Goal: Find specific page/section: Find specific page/section

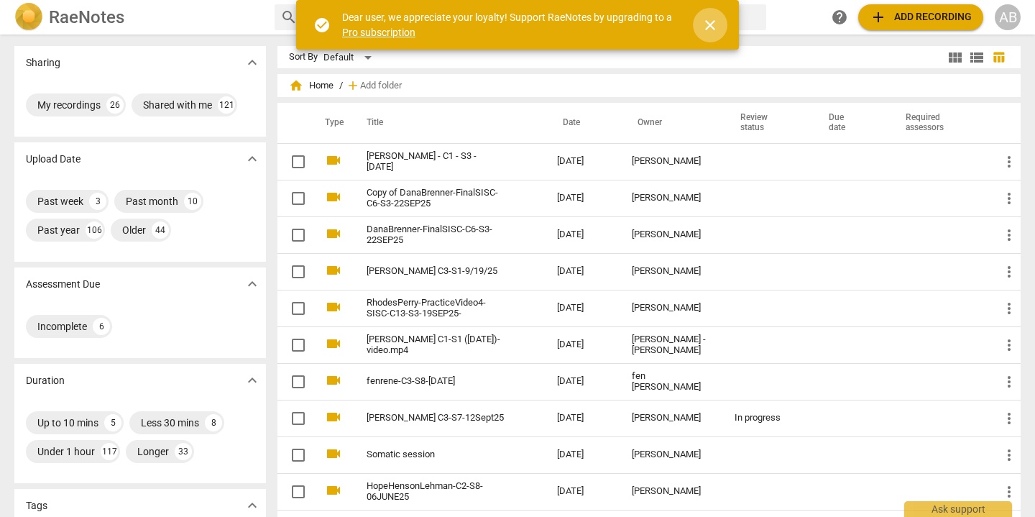
click at [718, 25] on span "close" at bounding box center [709, 25] width 17 height 17
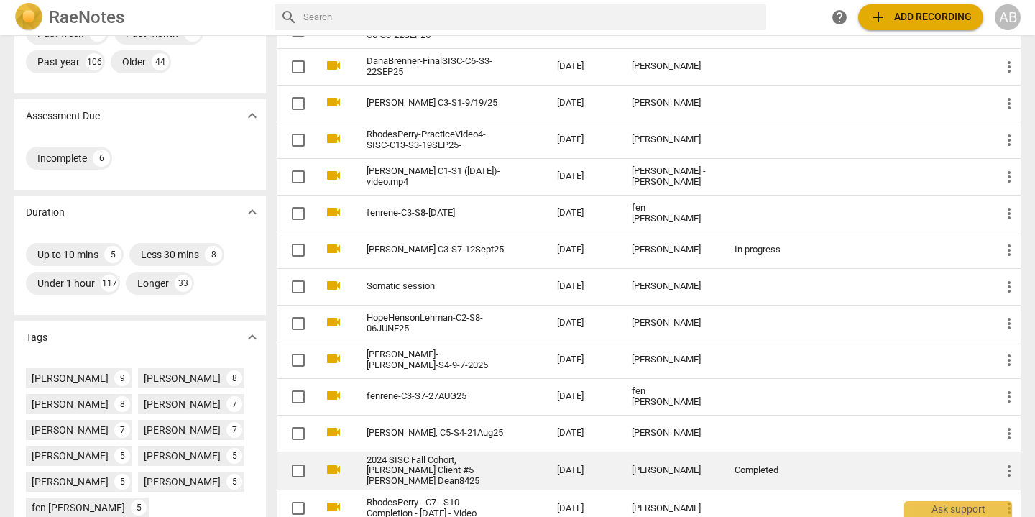
scroll to position [157, 0]
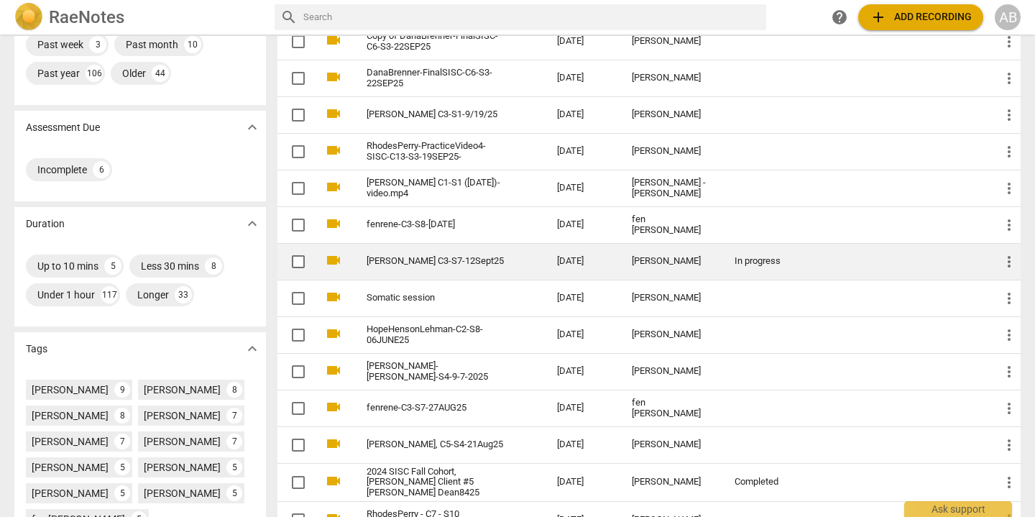
click at [420, 256] on link "[PERSON_NAME] C3-S7-12Sept25" at bounding box center [435, 261] width 139 height 11
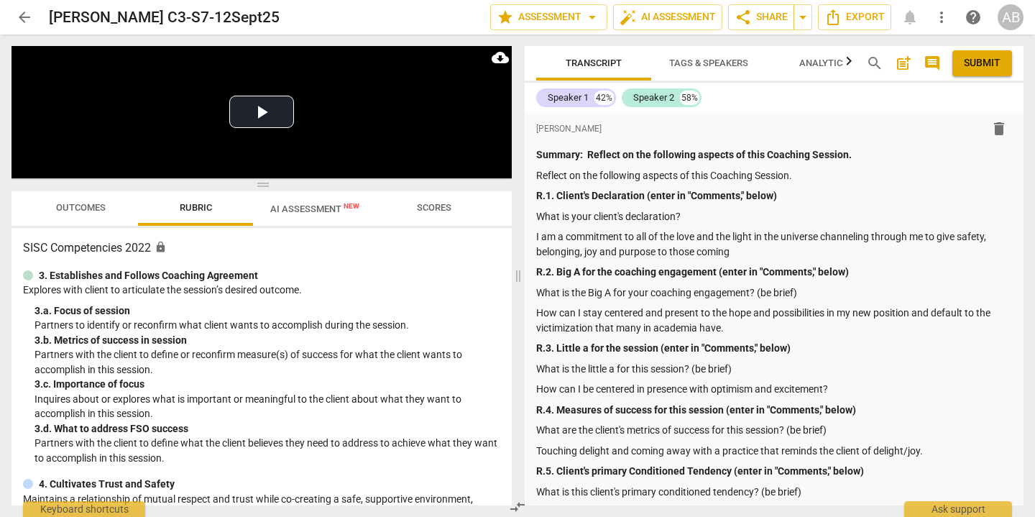
click at [74, 203] on span "Outcomes" at bounding box center [81, 207] width 50 height 11
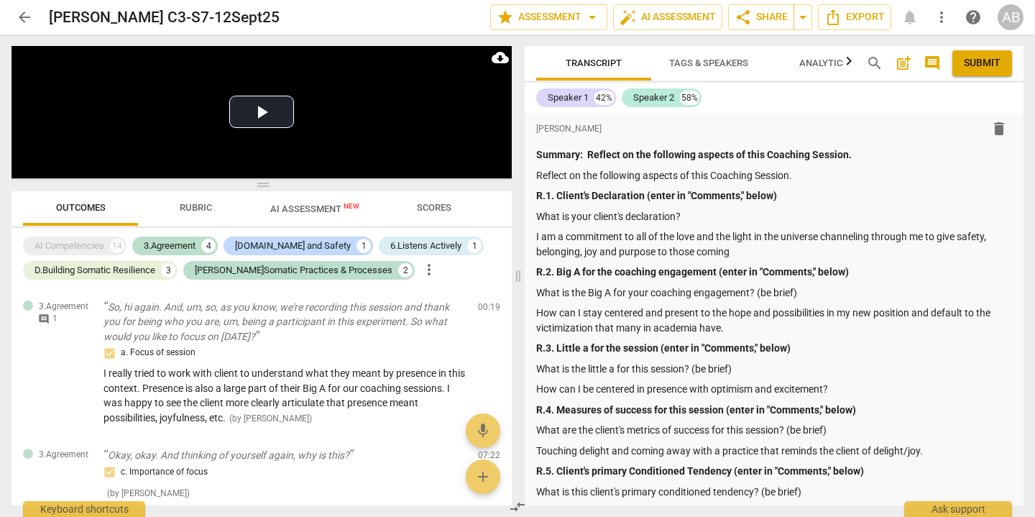
click at [433, 208] on span "Scores" at bounding box center [434, 207] width 34 height 11
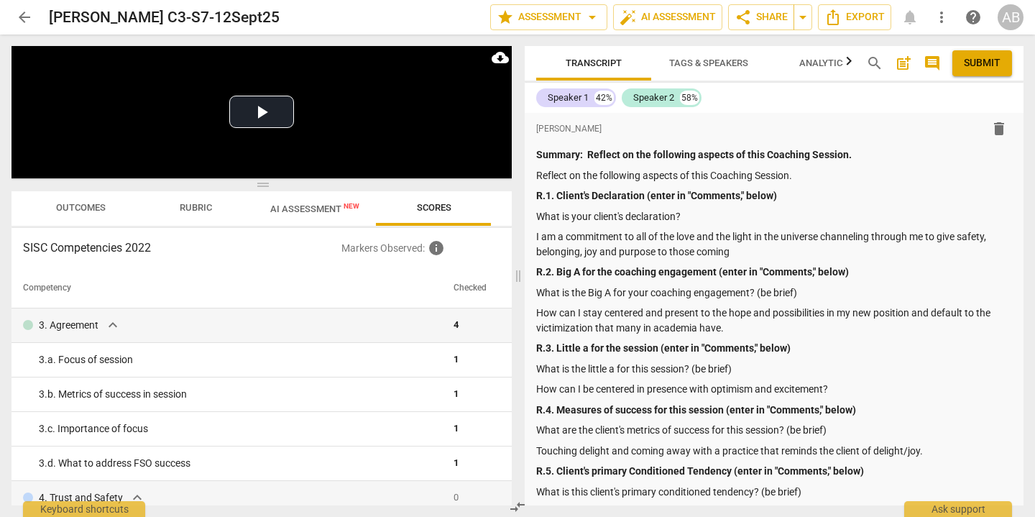
click at [306, 209] on span "AI Assessment New" at bounding box center [314, 208] width 89 height 11
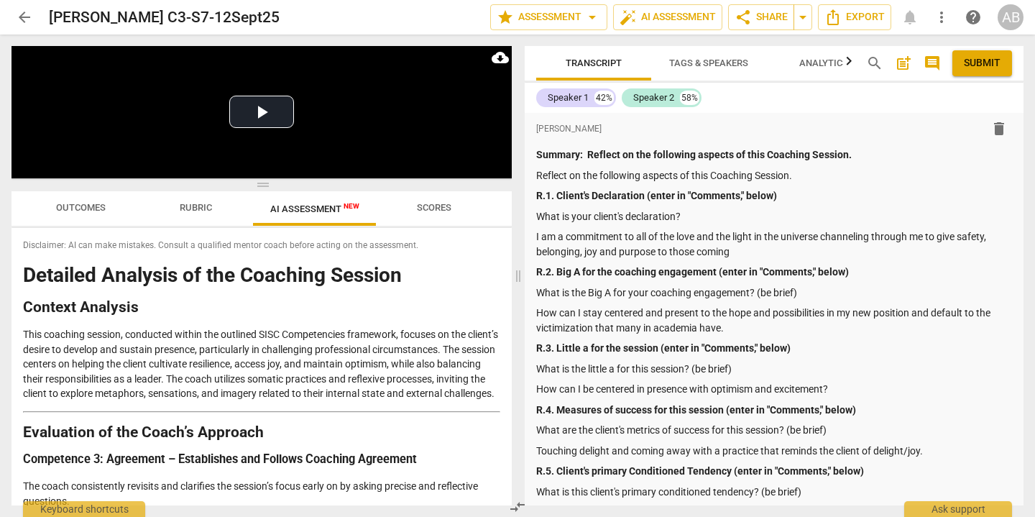
click at [48, 218] on button "Outcomes" at bounding box center [80, 208] width 115 height 34
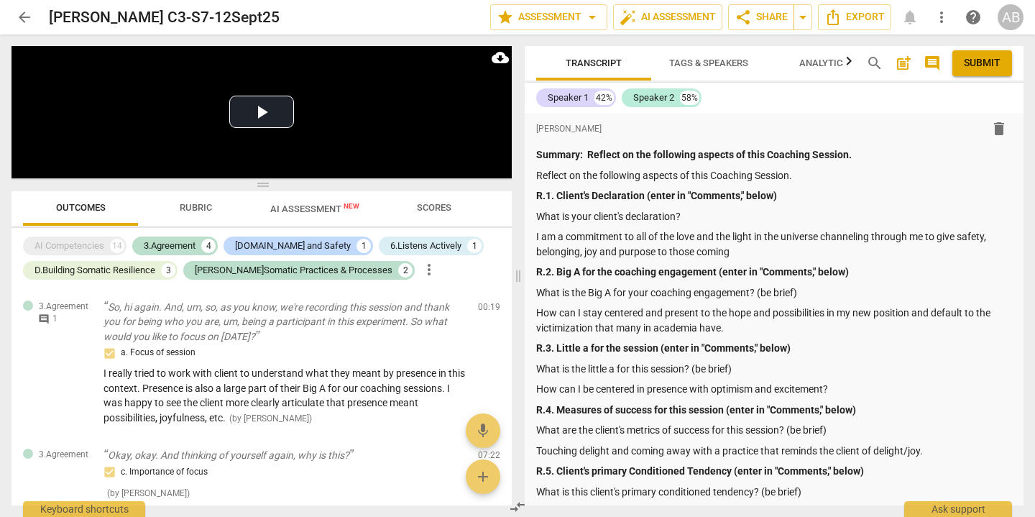
click at [19, 19] on span "arrow_back" at bounding box center [24, 17] width 17 height 17
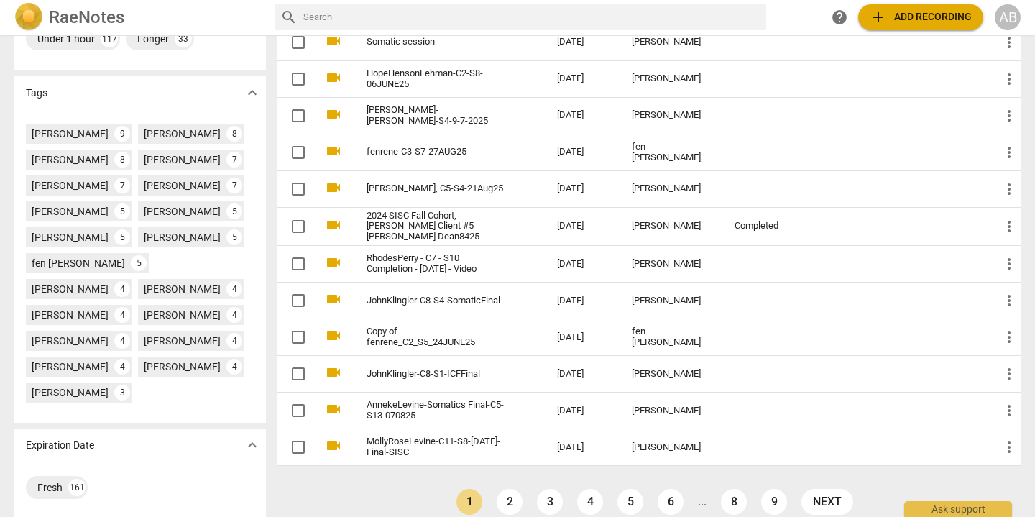
scroll to position [427, 0]
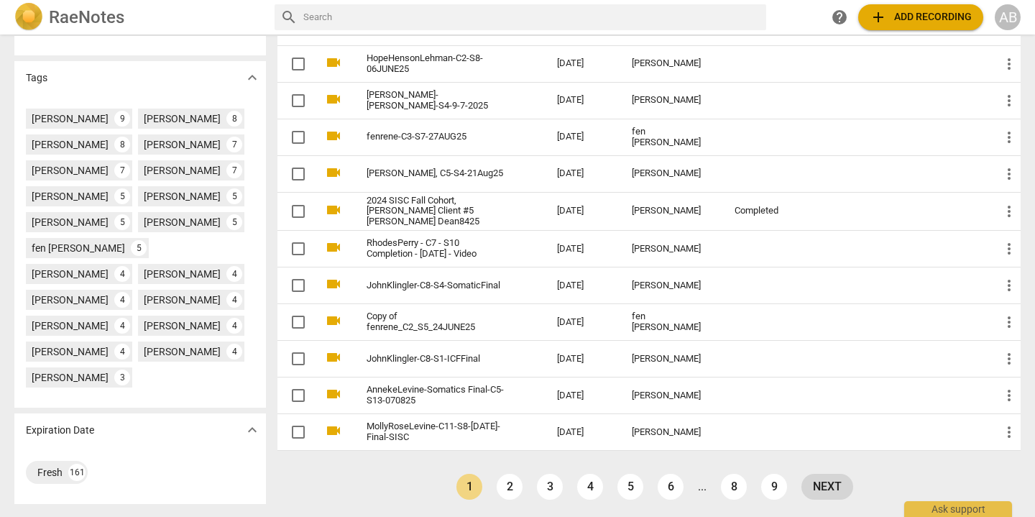
click at [820, 477] on link "next" at bounding box center [827, 486] width 52 height 26
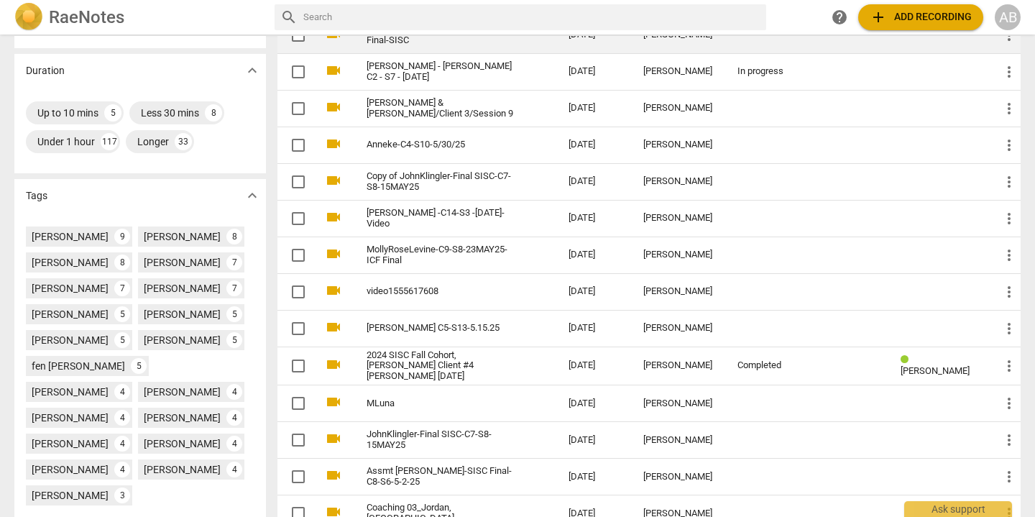
scroll to position [311, 0]
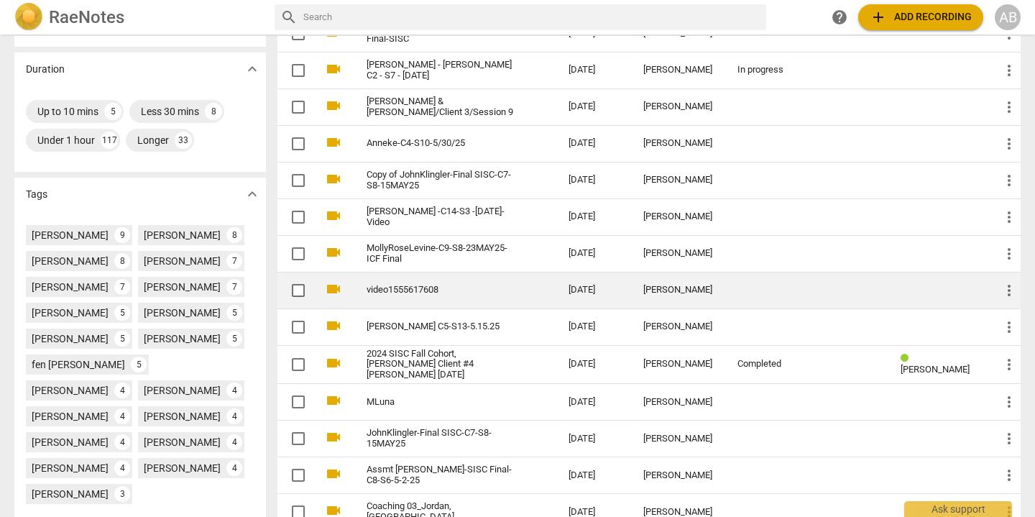
click at [509, 294] on link "video1555617608" at bounding box center [441, 290] width 150 height 11
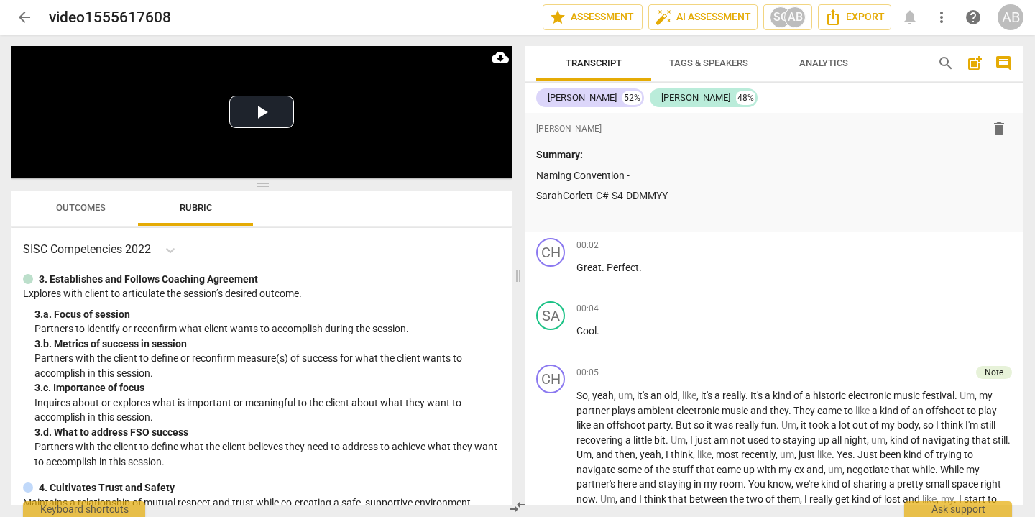
click at [24, 14] on span "arrow_back" at bounding box center [24, 17] width 17 height 17
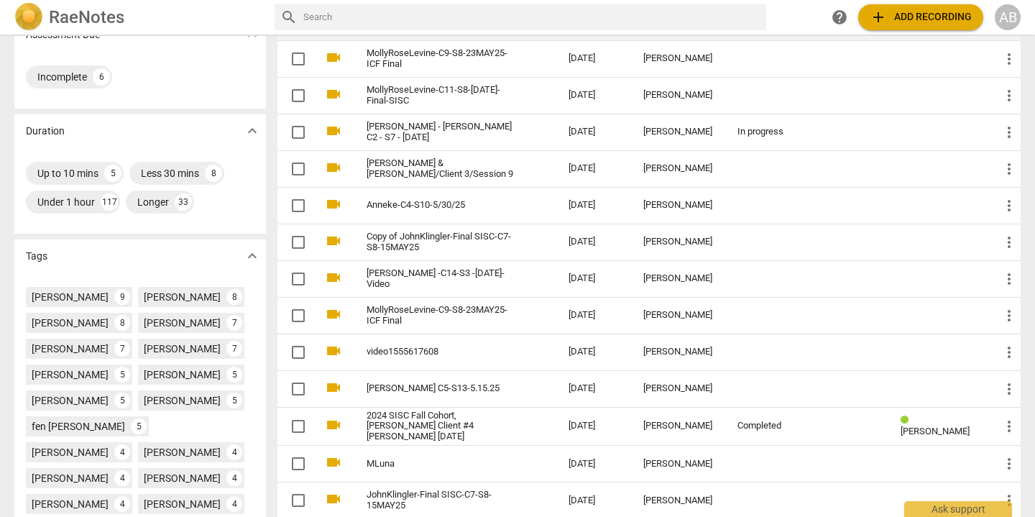
scroll to position [427, 0]
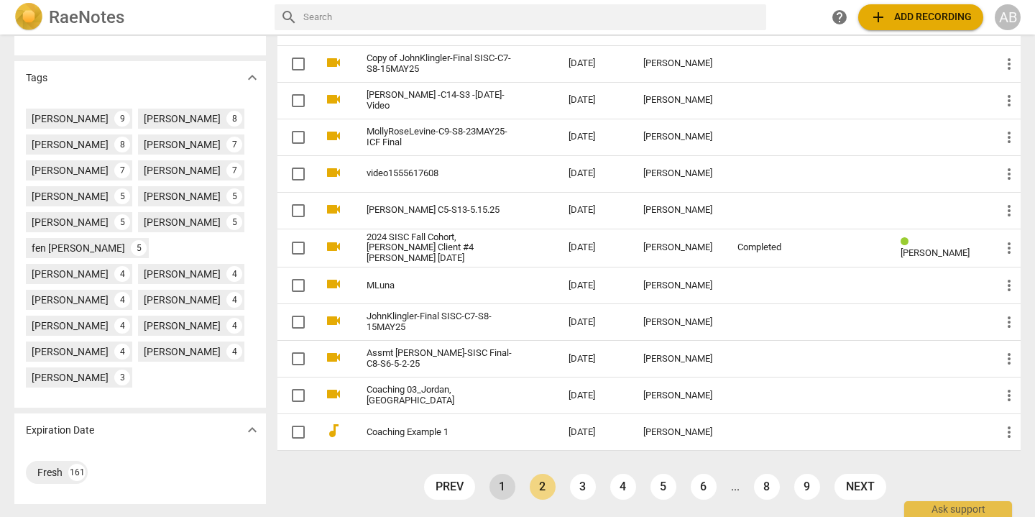
click at [494, 485] on link "1" at bounding box center [502, 486] width 26 height 26
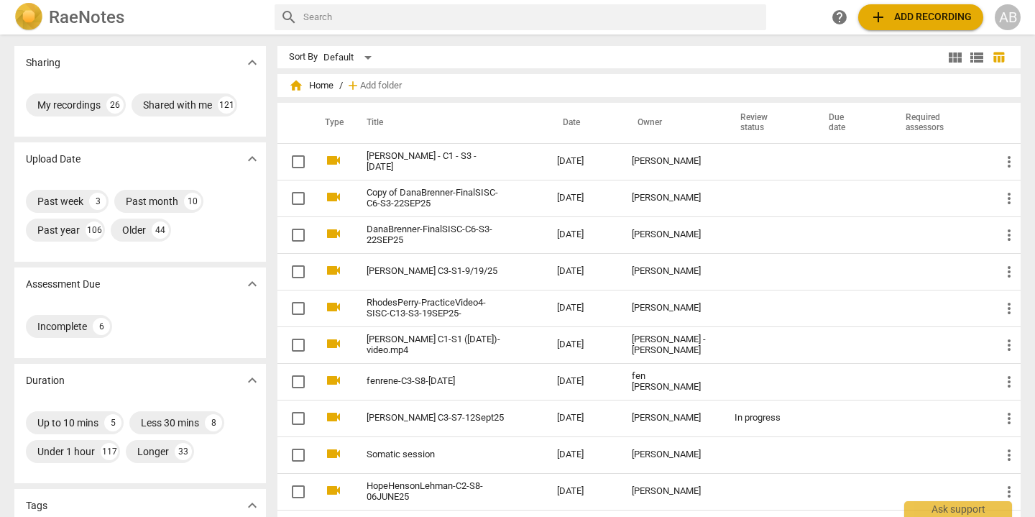
click at [400, 9] on input "text" at bounding box center [531, 17] width 457 height 23
type input "s"
